Goal: Transaction & Acquisition: Subscribe to service/newsletter

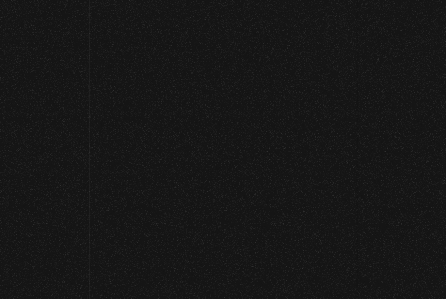
scroll to position [41, 0]
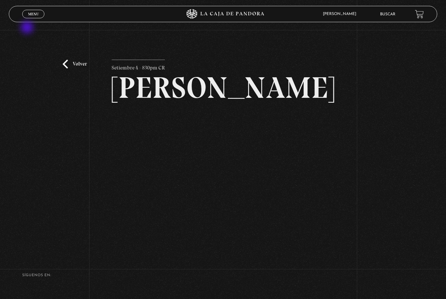
click at [68, 69] on link "Volver" at bounding box center [75, 64] width 24 height 9
click at [70, 69] on link "Volver" at bounding box center [75, 64] width 24 height 9
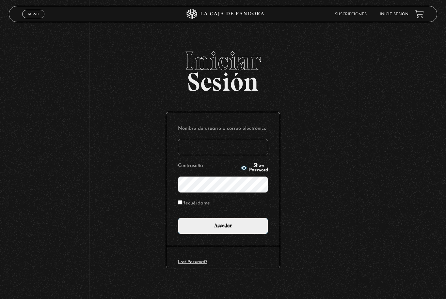
type input "apcastro64@hotmail.com"
click at [223, 228] on input "Acceder" at bounding box center [223, 226] width 90 height 16
